Goal: Find specific page/section: Find specific page/section

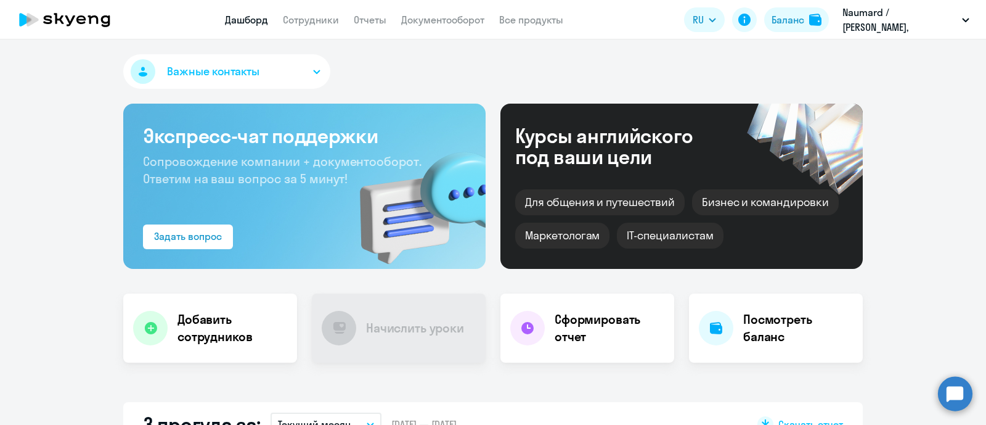
select select "30"
click at [314, 24] on link "Сотрудники" at bounding box center [311, 20] width 56 height 12
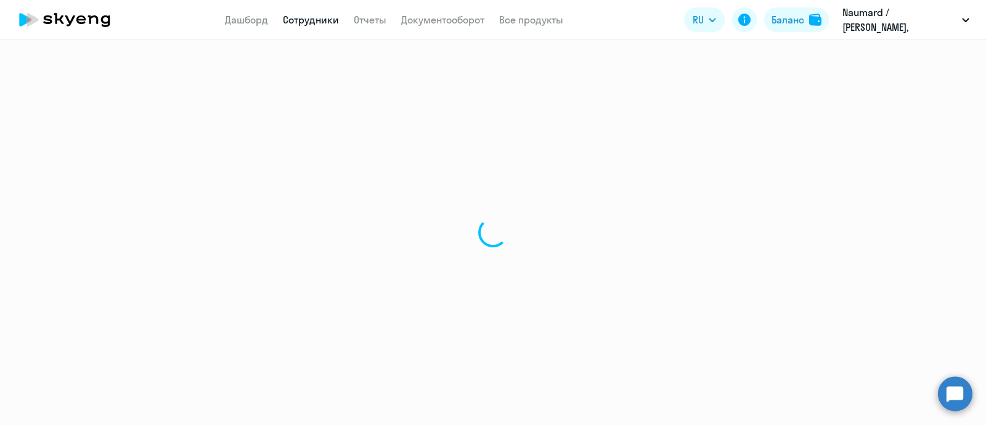
select select "30"
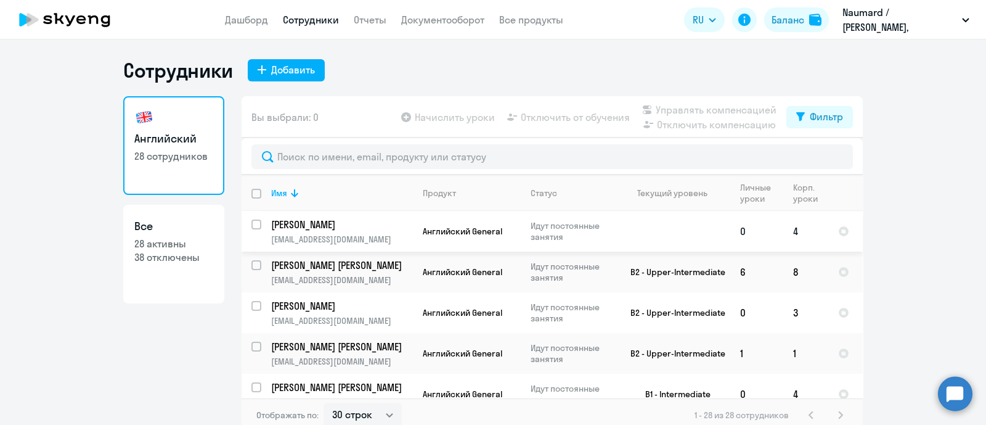
click at [252, 224] on input "select row 15575654" at bounding box center [264, 231] width 25 height 25
click at [252, 224] on input "deselect row 15575654" at bounding box center [264, 231] width 25 height 25
checkbox input "false"
click at [287, 230] on p "[PERSON_NAME]" at bounding box center [340, 225] width 139 height 14
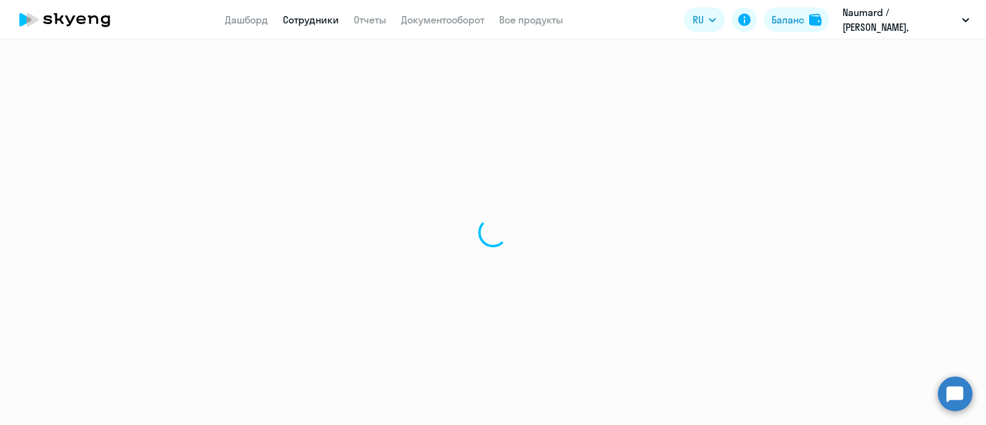
select select "english"
